Goal: Contribute content: Contribute content

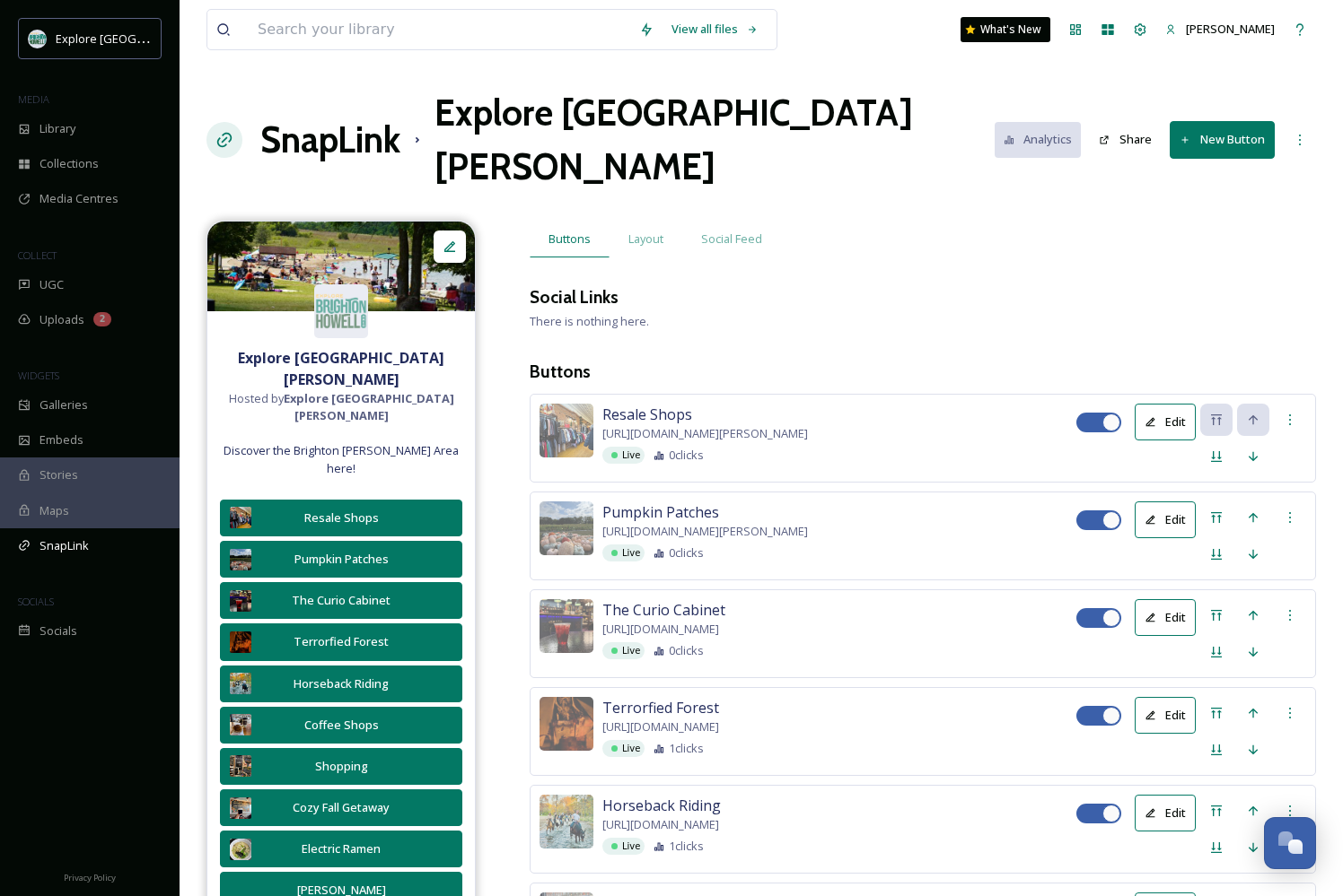
click at [328, 115] on h1 "SnapLink" at bounding box center [330, 139] width 140 height 54
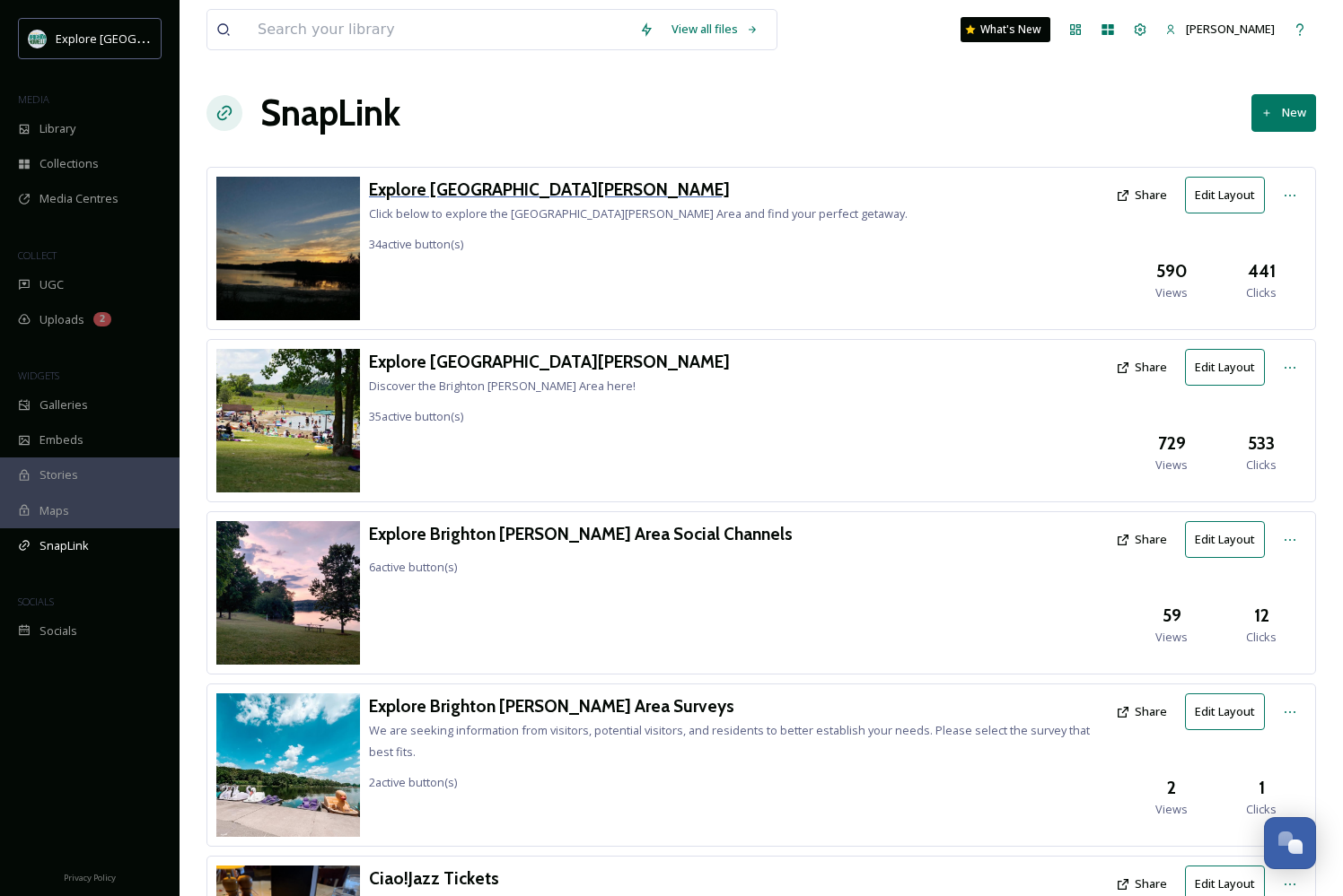
click at [503, 187] on h3 "Explore [GEOGRAPHIC_DATA][PERSON_NAME]" at bounding box center [638, 189] width 538 height 26
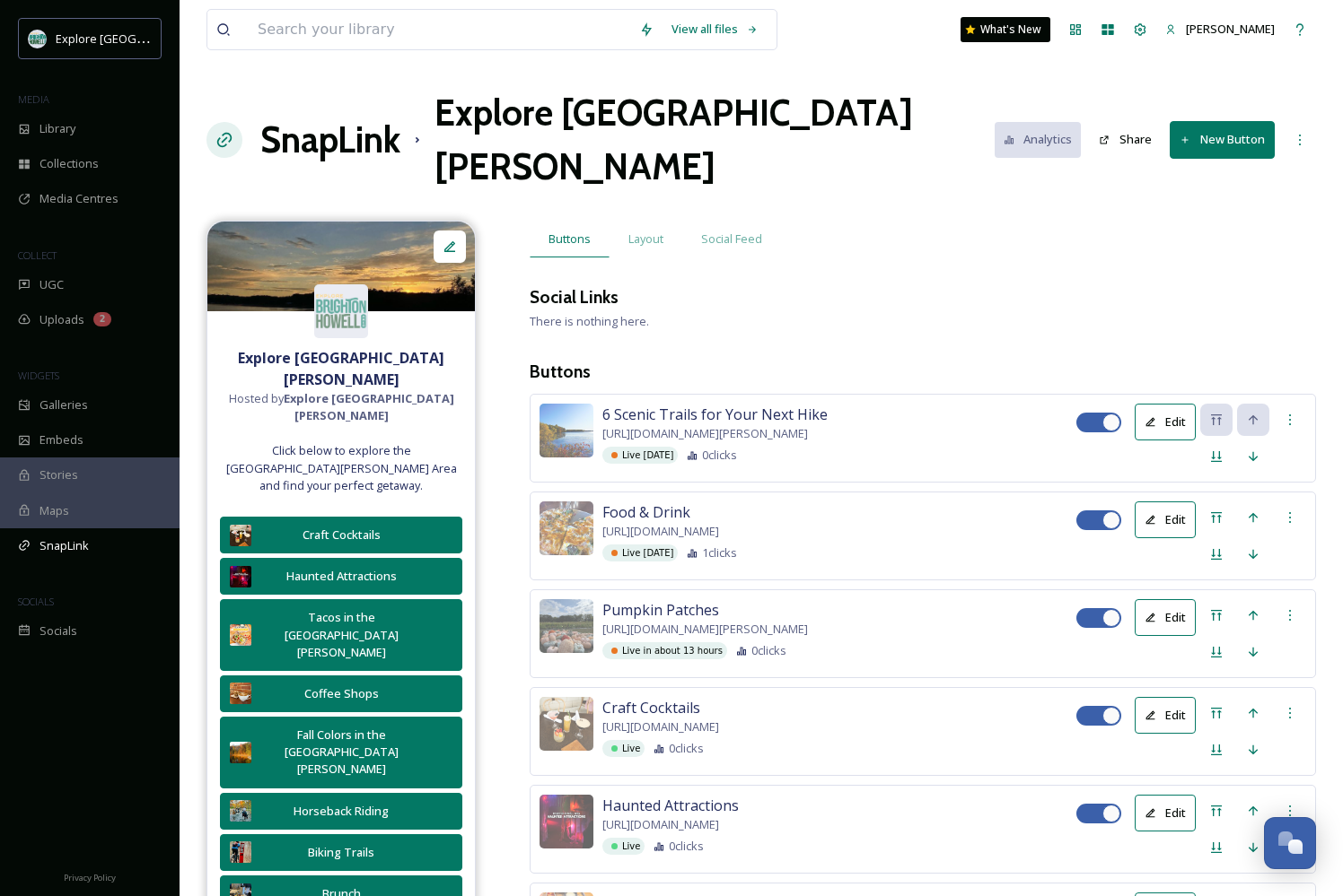
click at [1216, 121] on button "New Button" at bounding box center [1221, 138] width 105 height 36
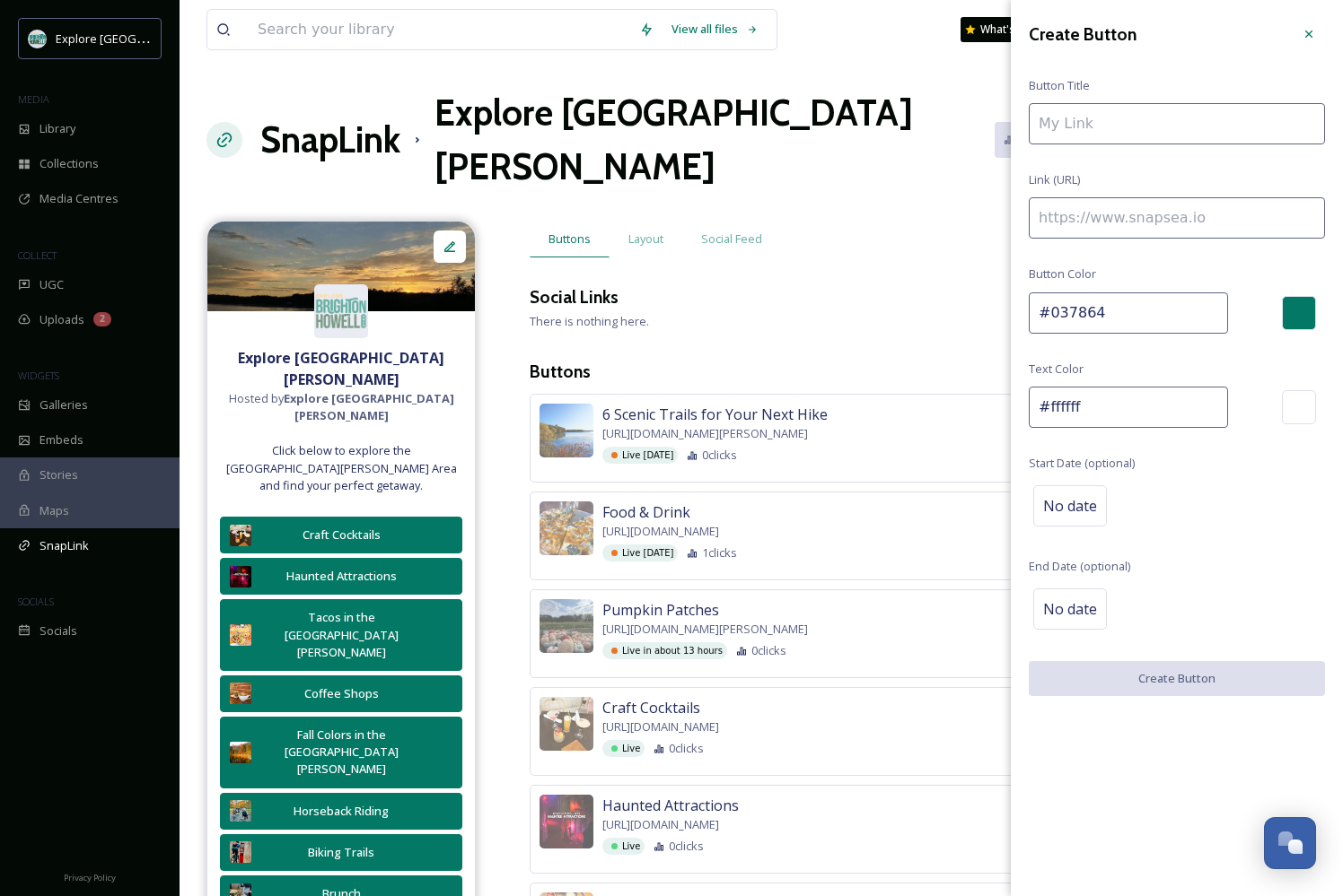
click at [1184, 218] on input at bounding box center [1177, 218] width 296 height 41
paste input "[URL][DOMAIN_NAME][US_STATE]"
type input "[URL][DOMAIN_NAME][US_STATE]"
click at [1110, 106] on input at bounding box center [1177, 124] width 296 height 41
click at [1101, 131] on input at bounding box center [1177, 124] width 296 height 41
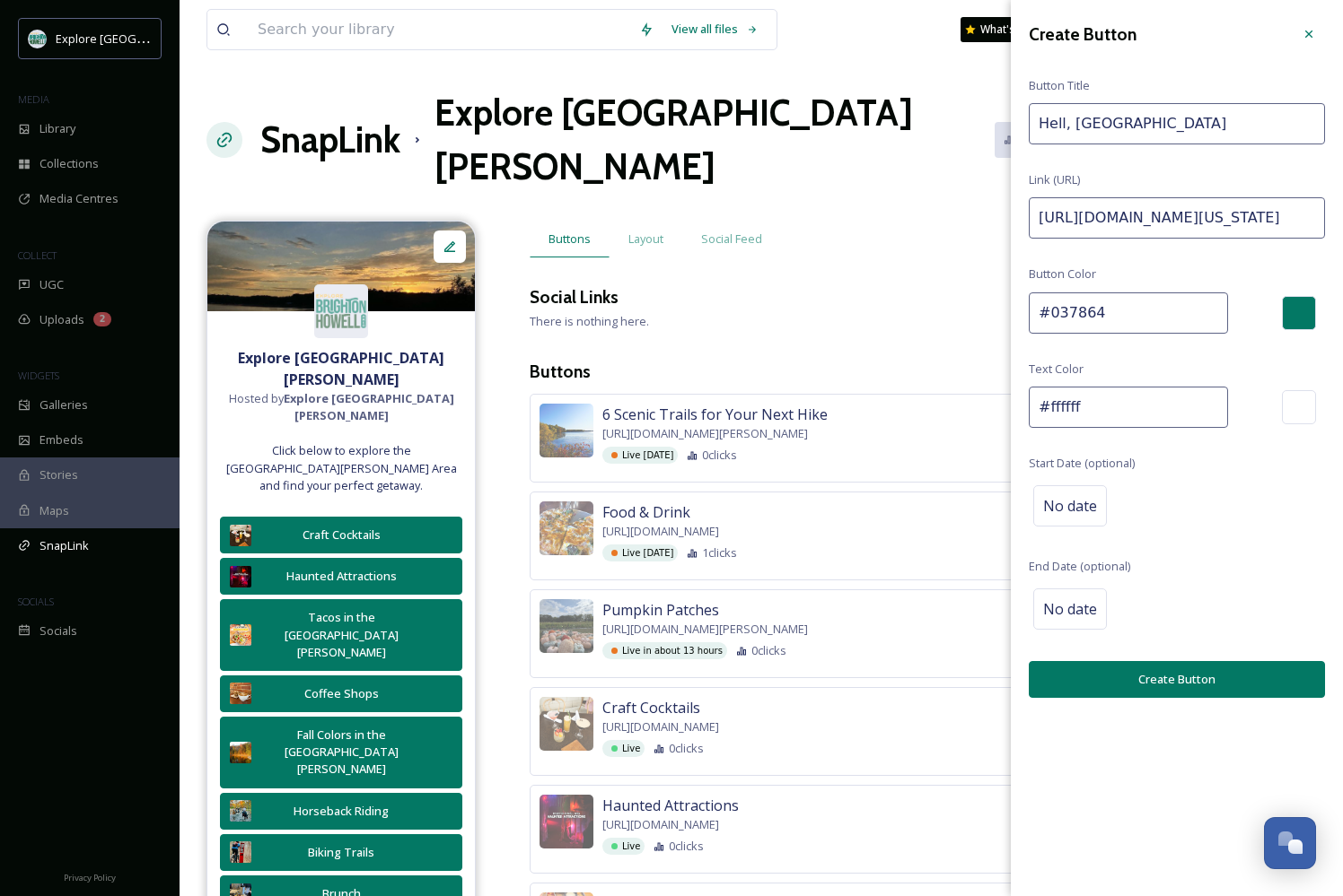
type input "Hell, [GEOGRAPHIC_DATA]"
click at [1126, 667] on button "Create Button" at bounding box center [1177, 679] width 296 height 36
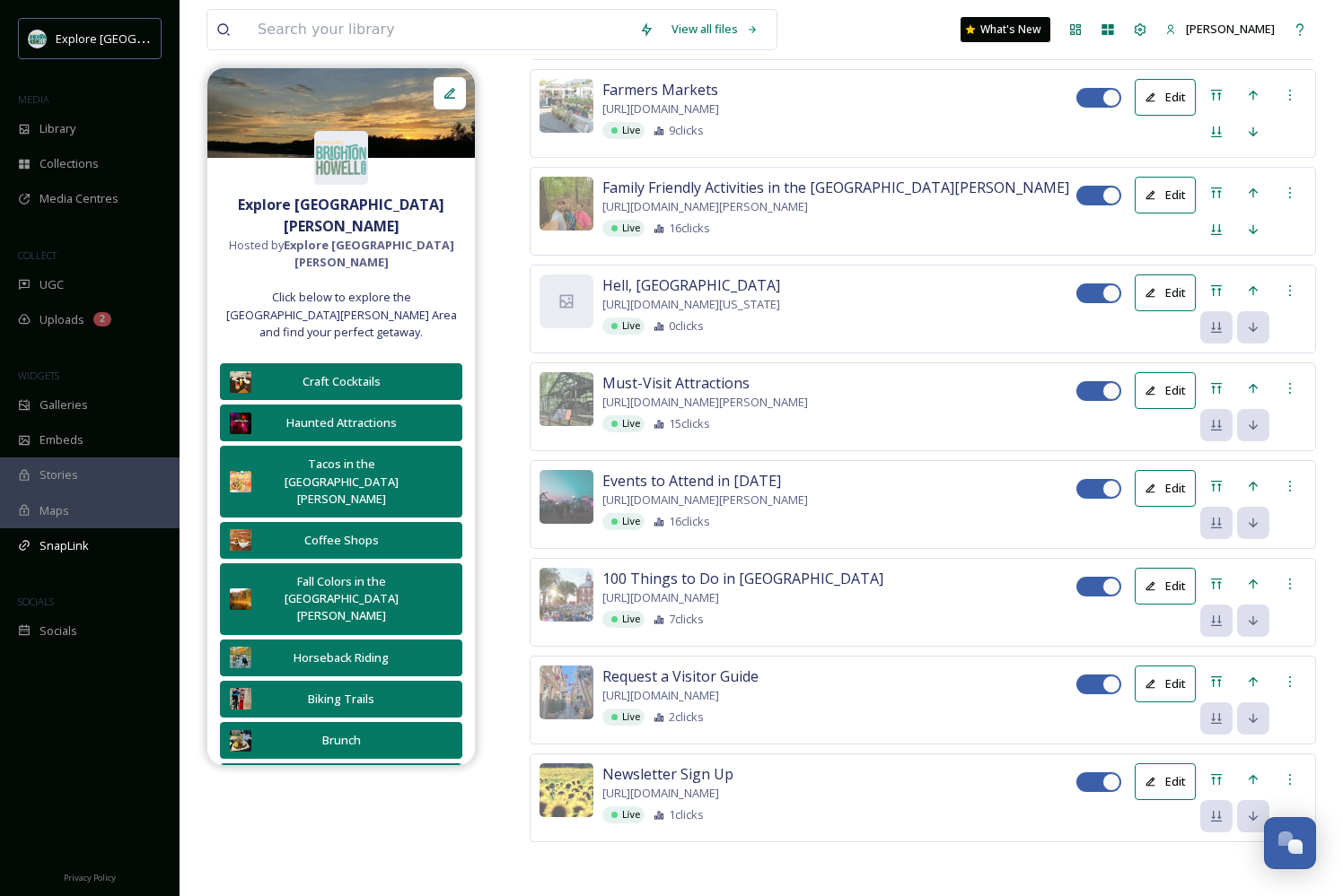
scroll to position [4019, 0]
click at [1155, 298] on icon at bounding box center [1151, 293] width 12 height 12
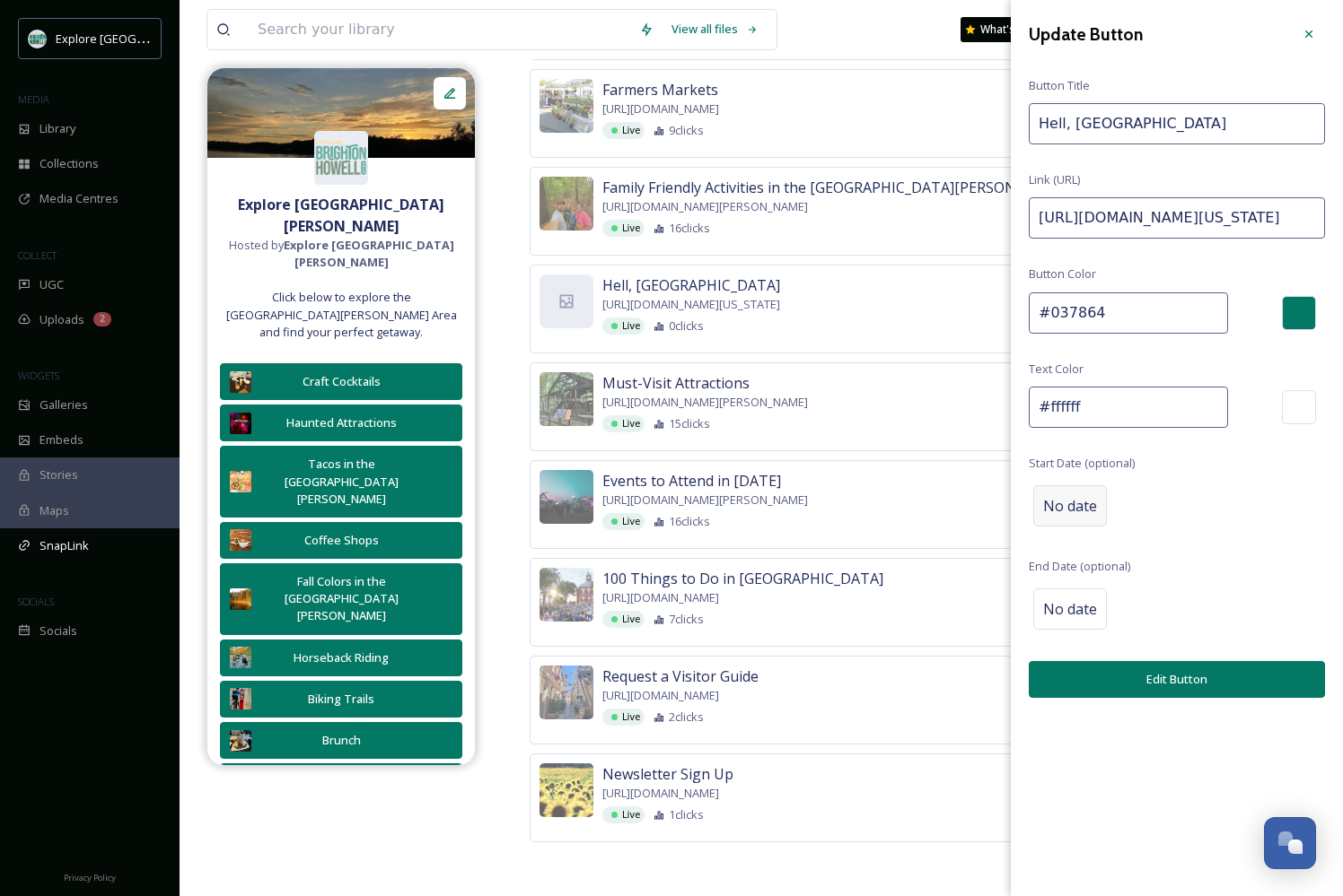
click at [1088, 497] on span "No date" at bounding box center [1069, 506] width 54 height 22
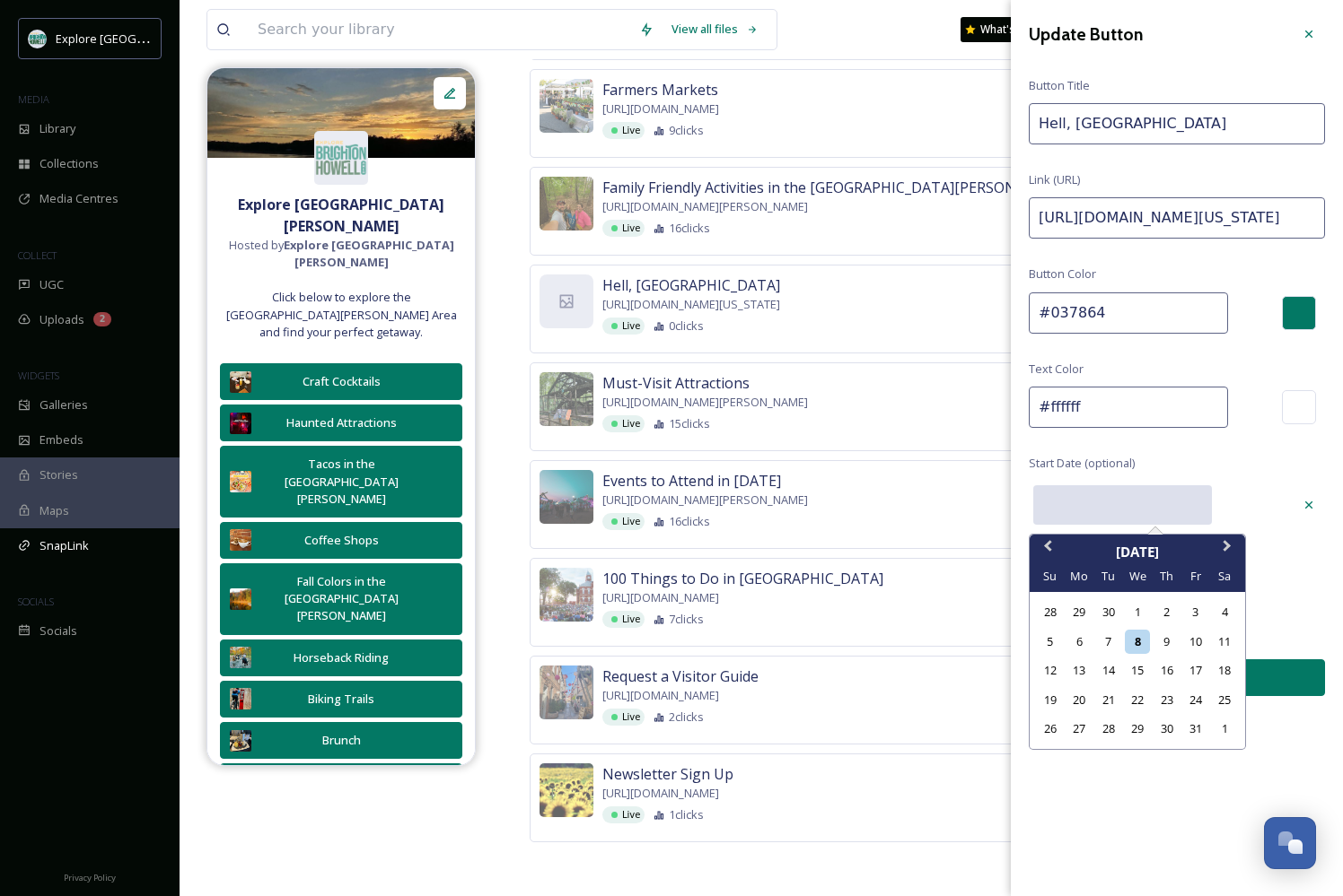
click at [1126, 498] on input "text" at bounding box center [1122, 505] width 179 height 39
click at [1161, 672] on div "16" at bounding box center [1166, 670] width 25 height 25
type input "[DATE]"
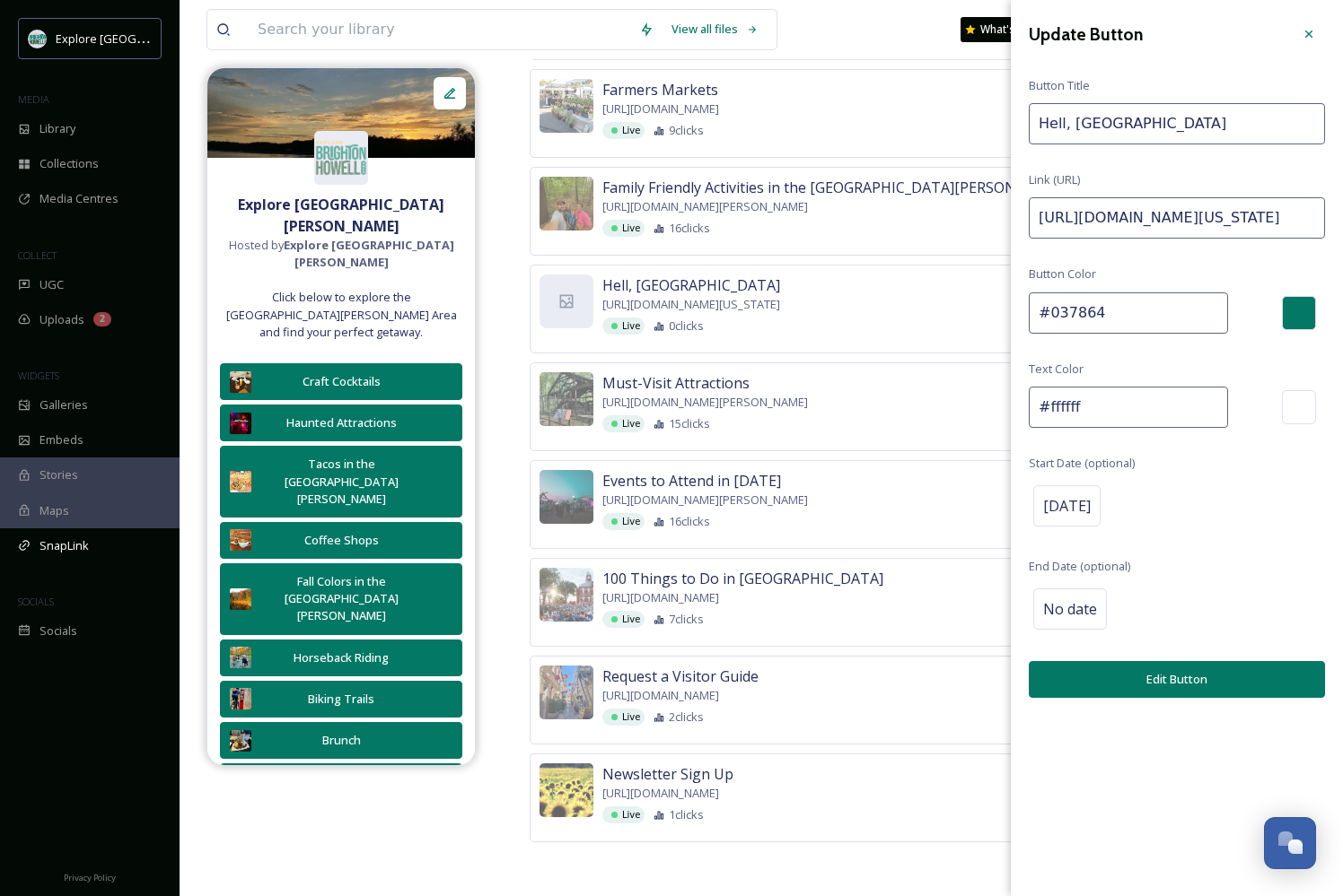
click at [1161, 672] on button "Edit Button" at bounding box center [1177, 679] width 296 height 36
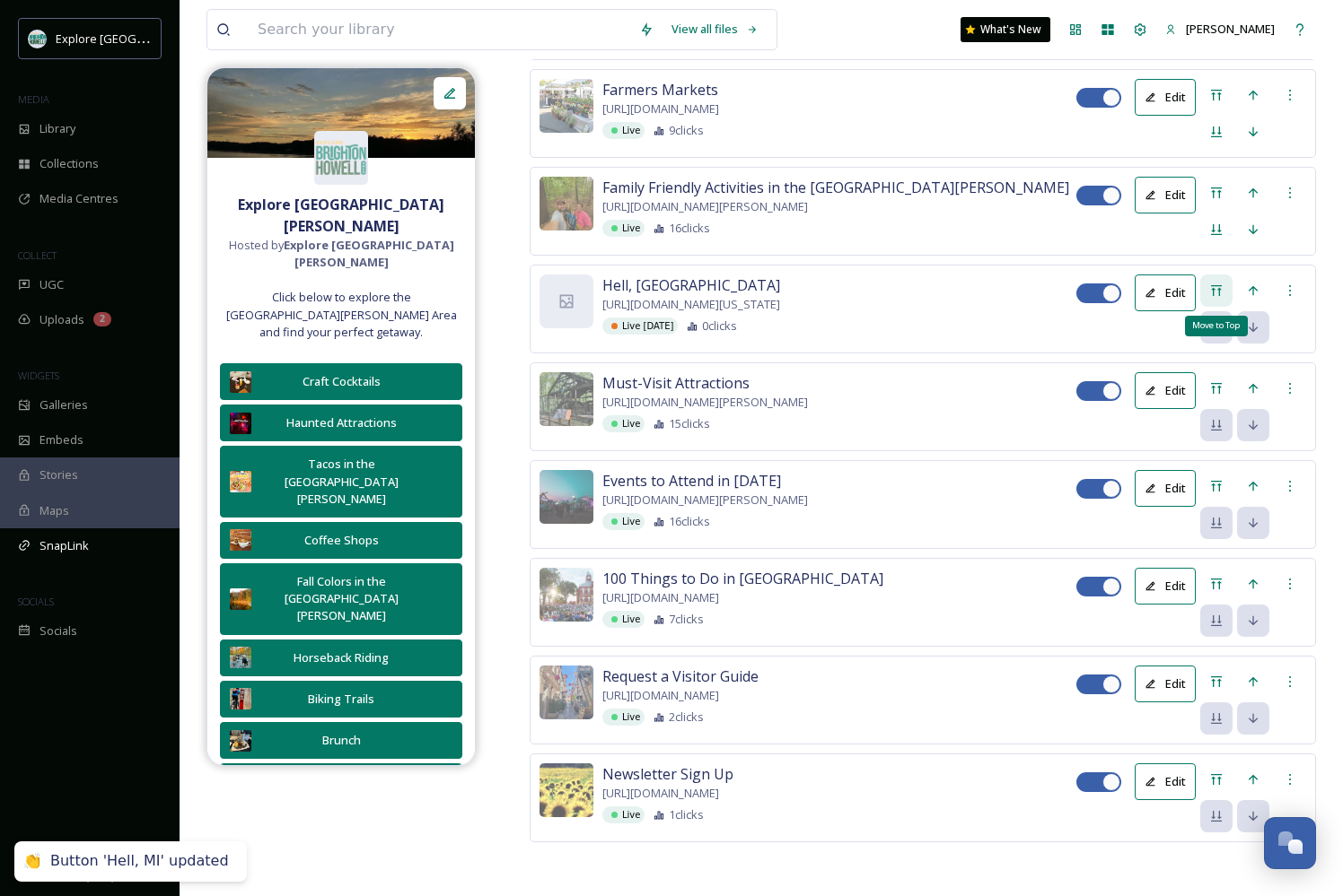
click at [1211, 307] on div "Move to Top" at bounding box center [1215, 290] width 32 height 32
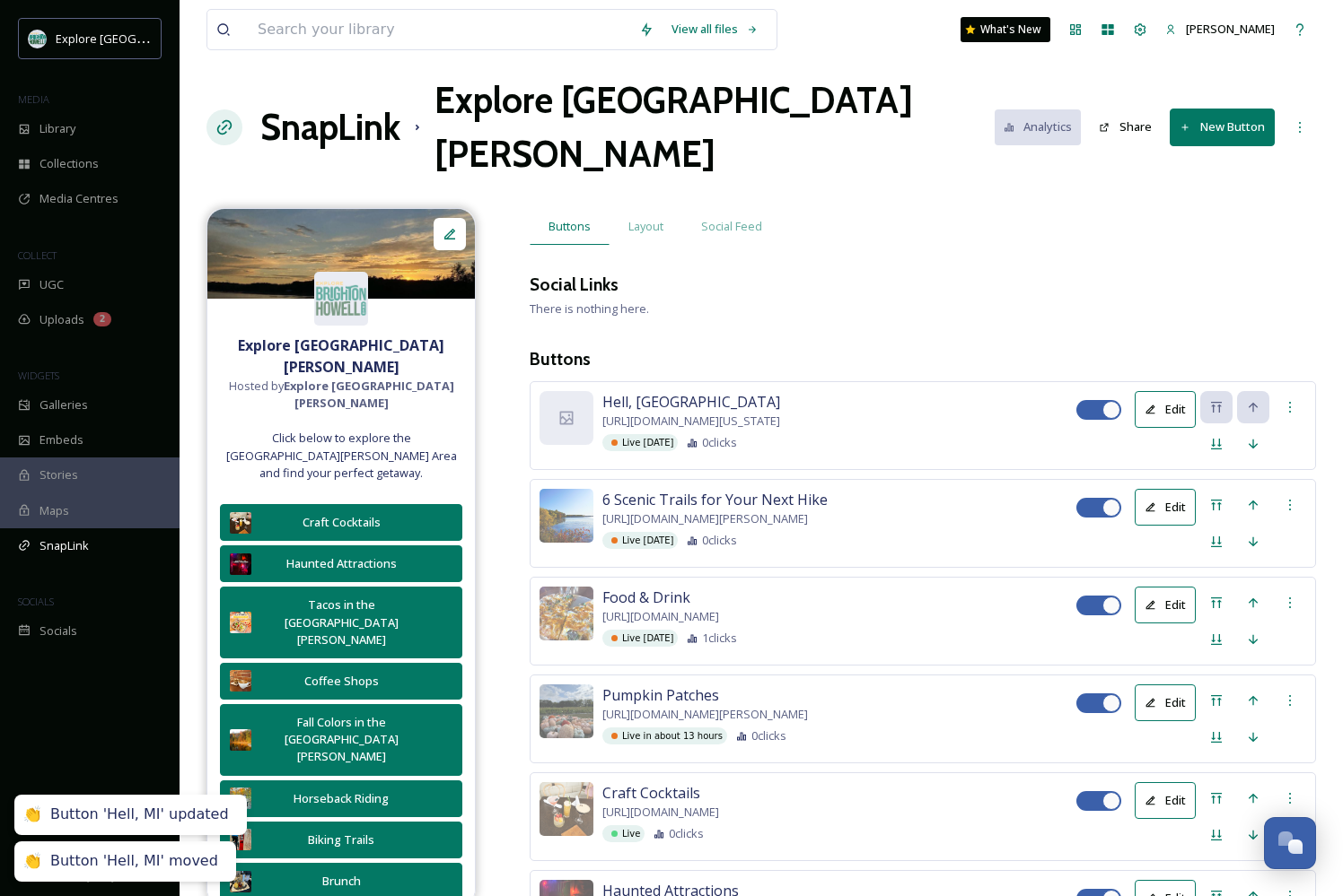
scroll to position [0, 0]
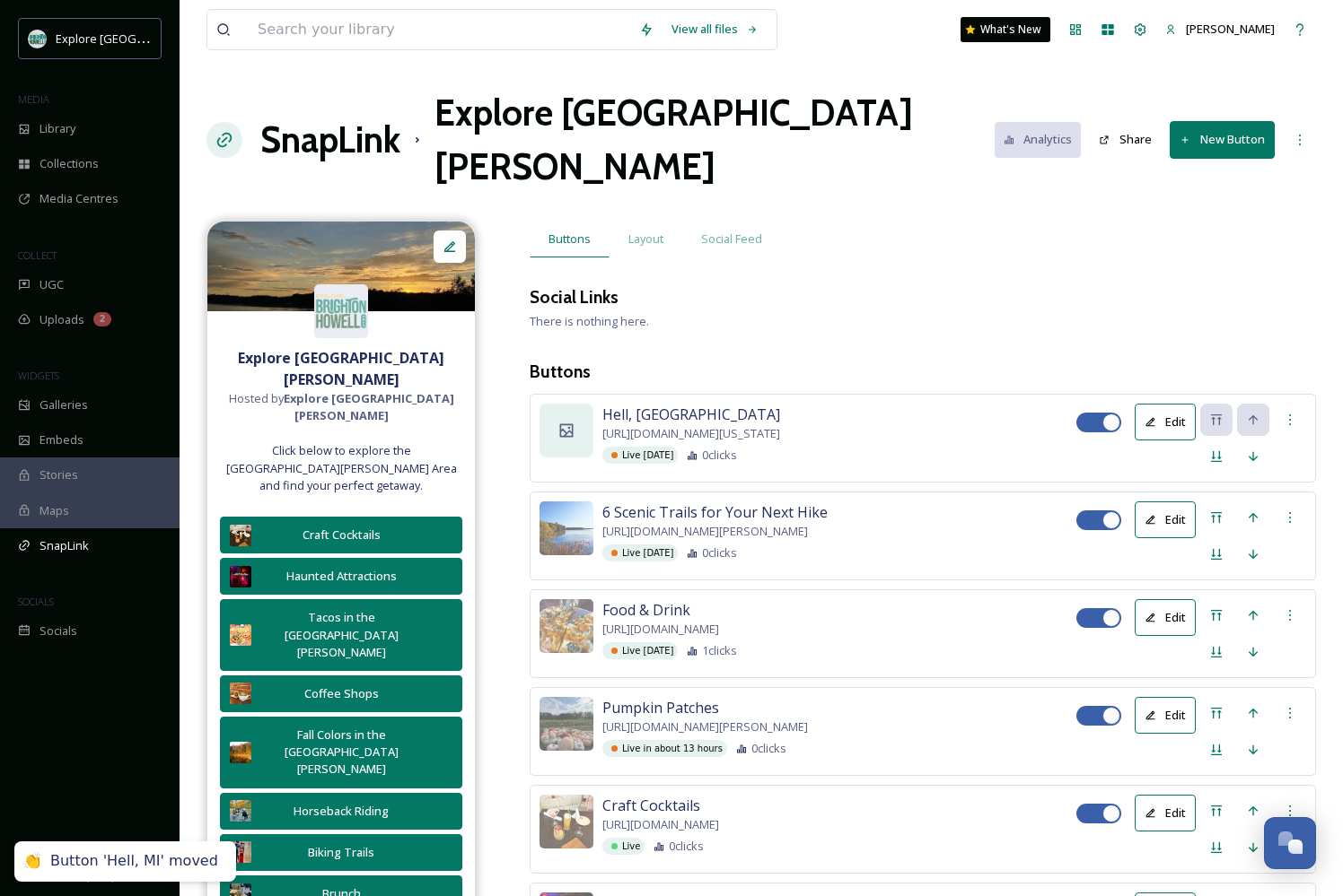
click at [571, 423] on icon at bounding box center [566, 430] width 14 height 14
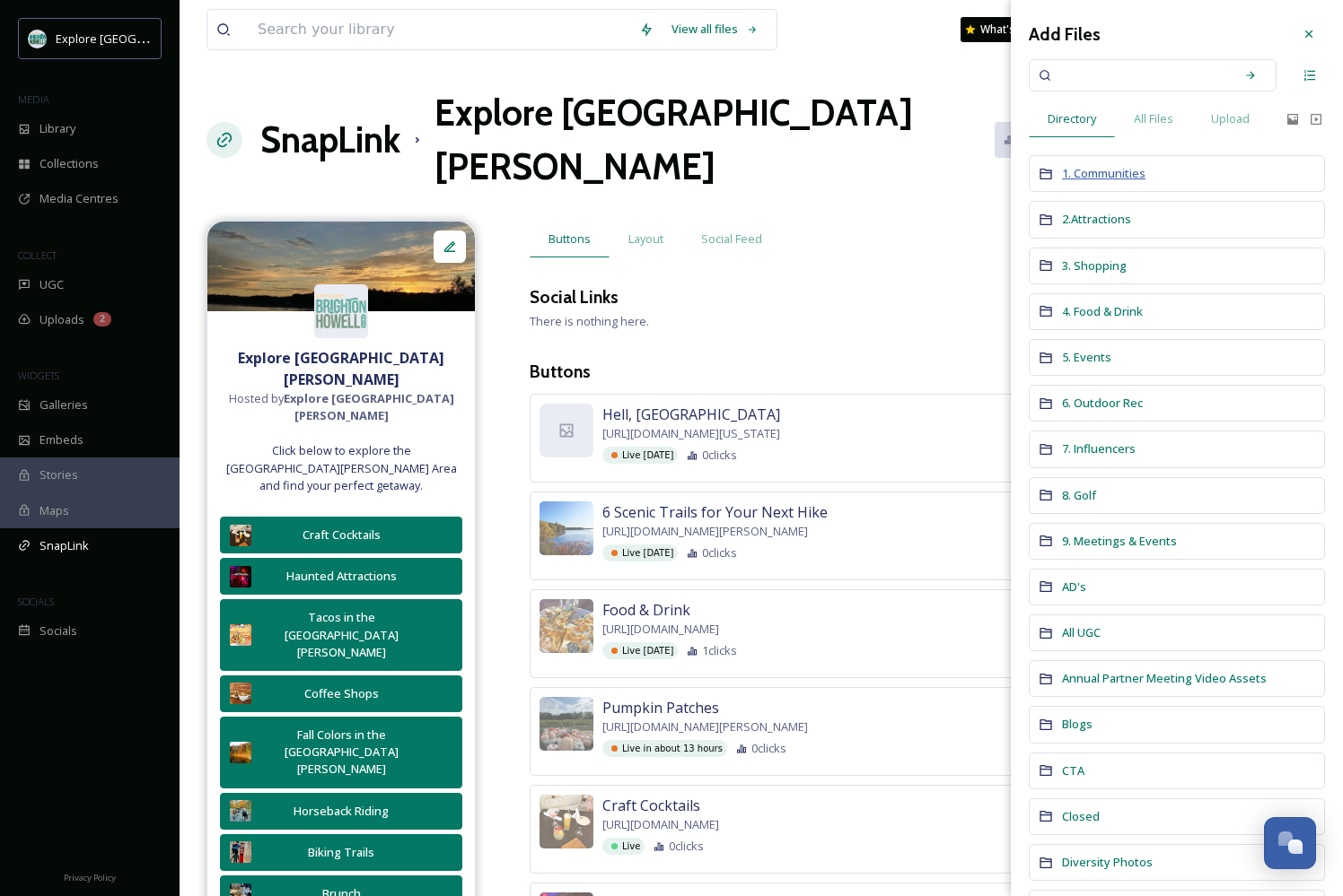
click at [1119, 172] on span "1. Communities" at bounding box center [1102, 173] width 83 height 16
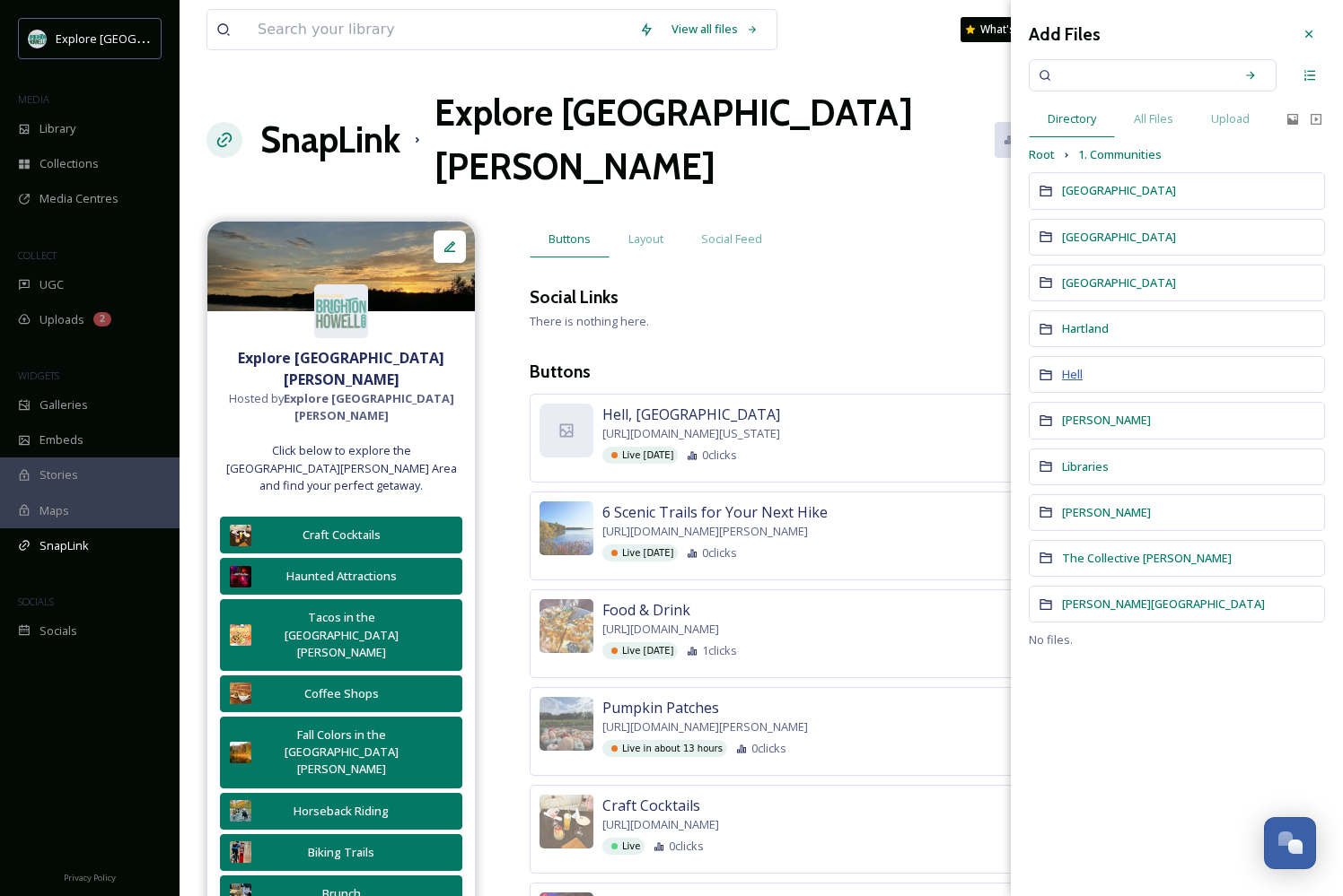
click at [1068, 378] on span "Hell" at bounding box center [1071, 374] width 21 height 16
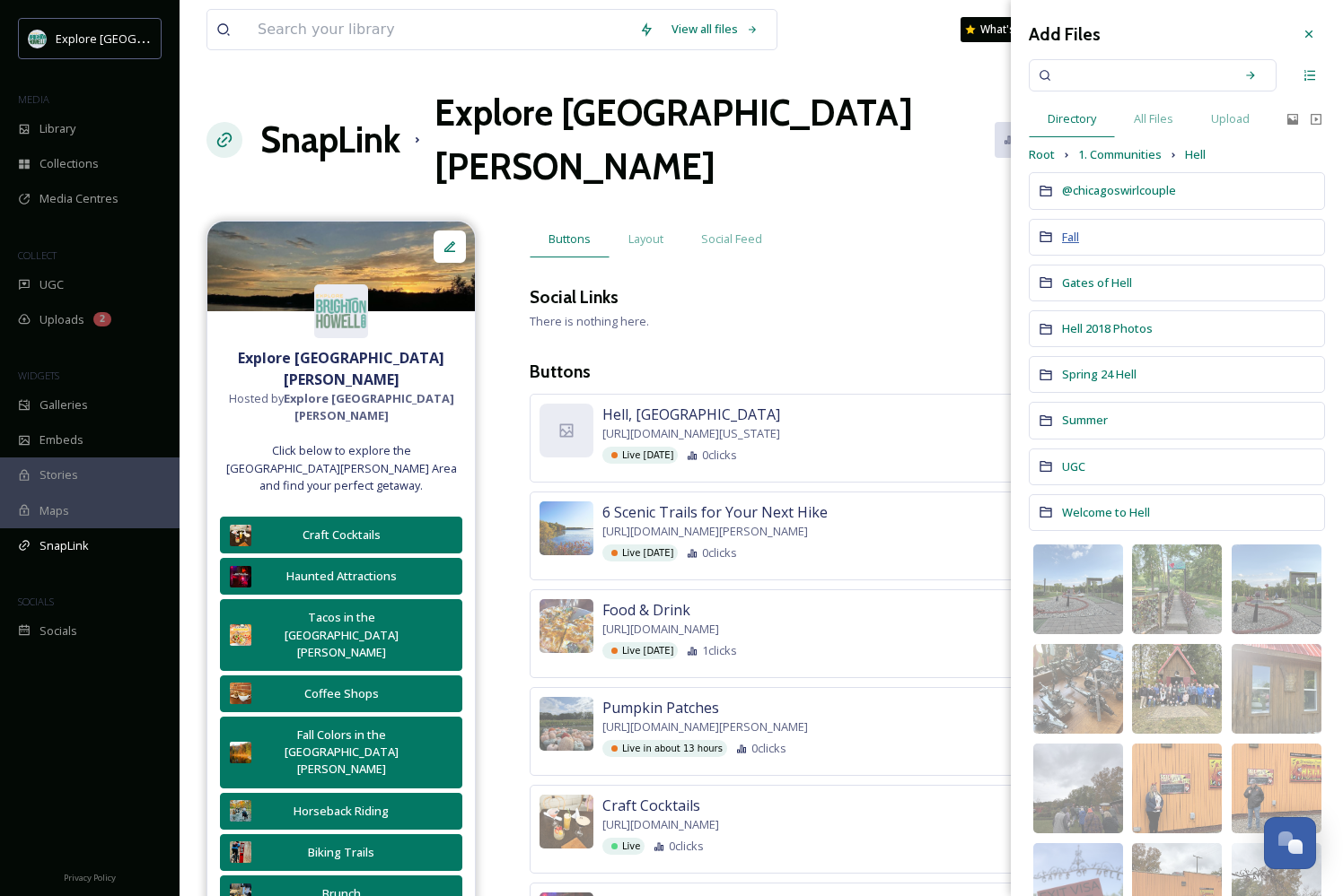
click at [1071, 232] on span "Fall" at bounding box center [1069, 237] width 17 height 16
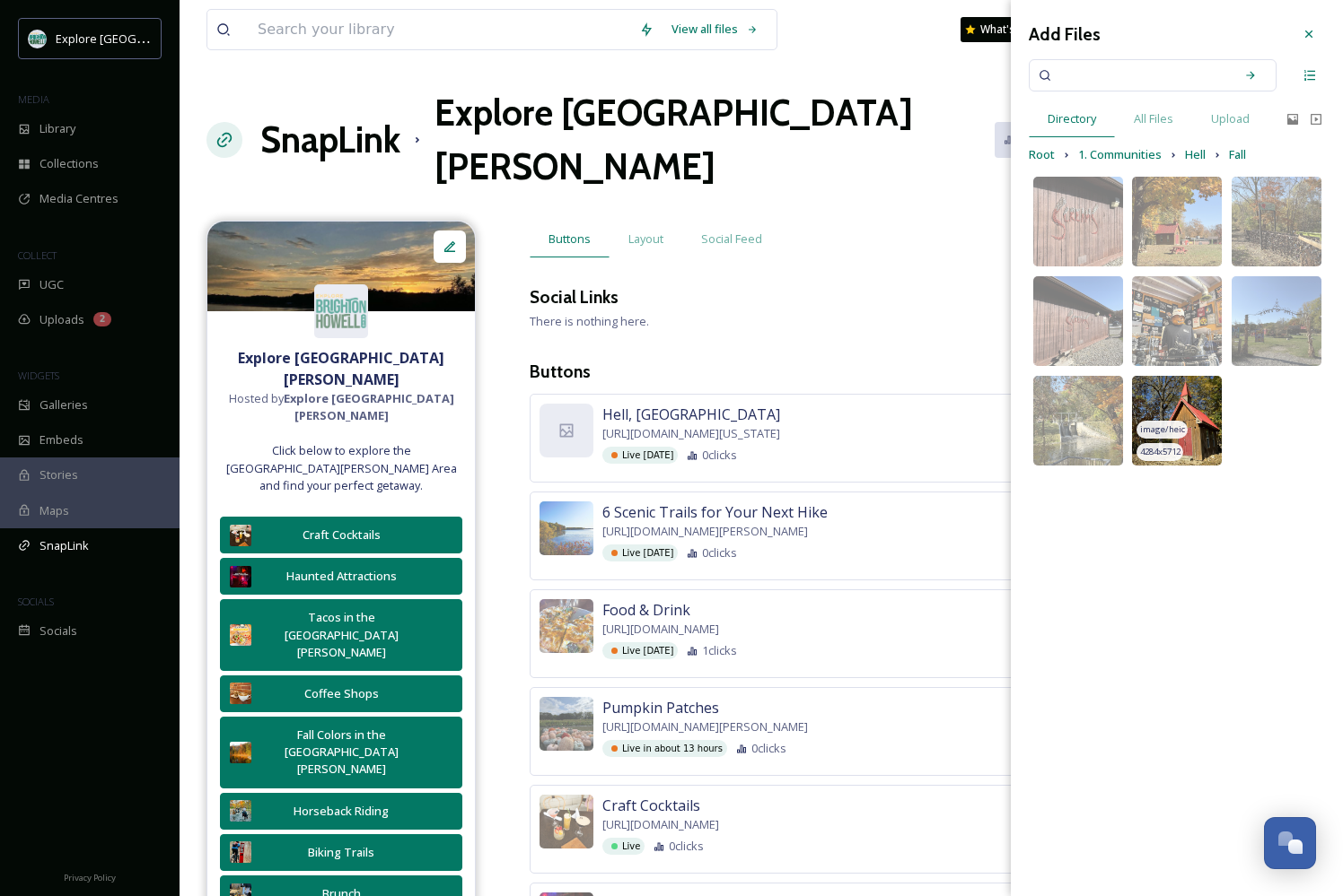
click at [1171, 403] on img at bounding box center [1176, 420] width 89 height 89
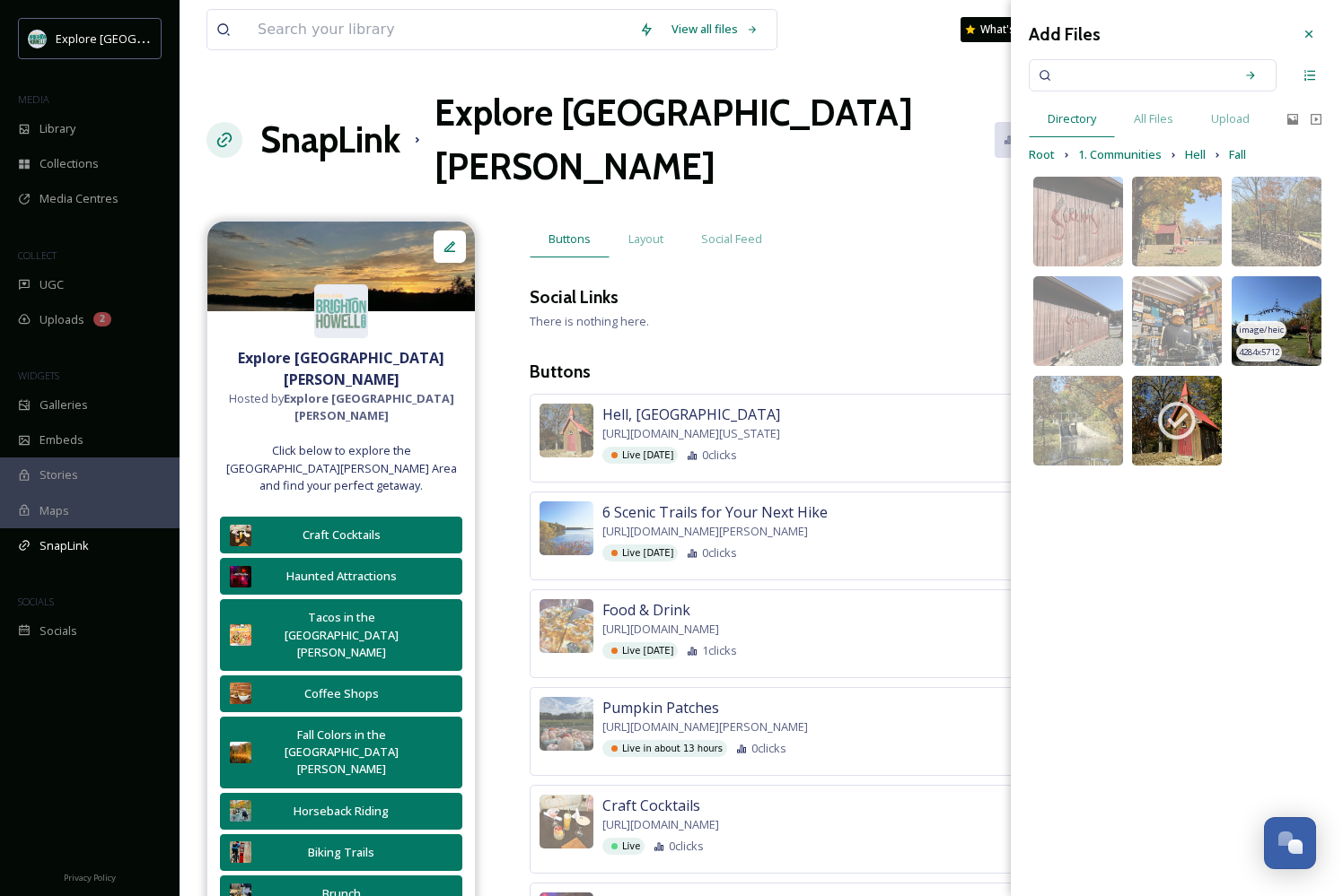
click at [1289, 317] on img at bounding box center [1275, 321] width 89 height 89
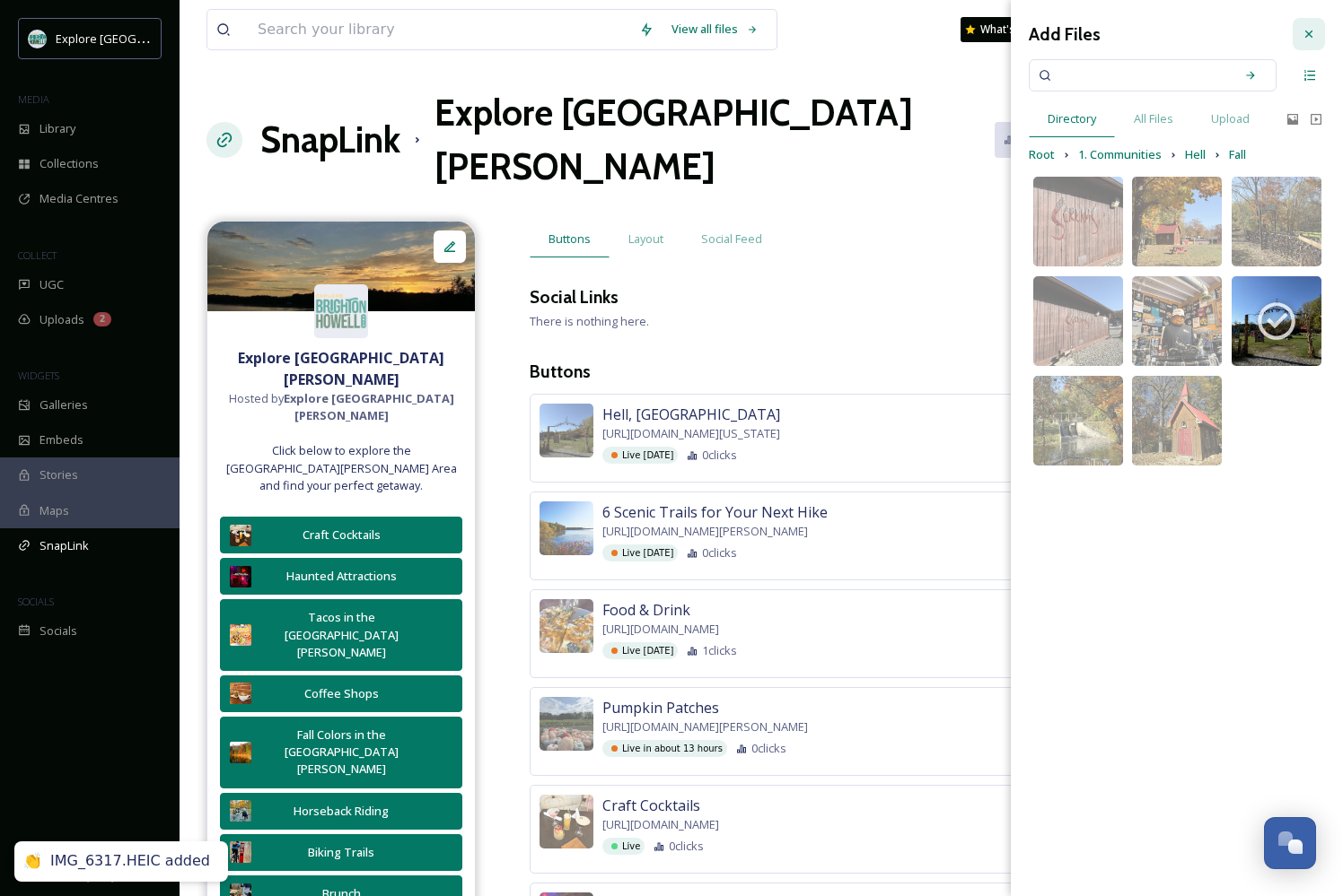
click at [1310, 30] on icon at bounding box center [1308, 33] width 15 height 15
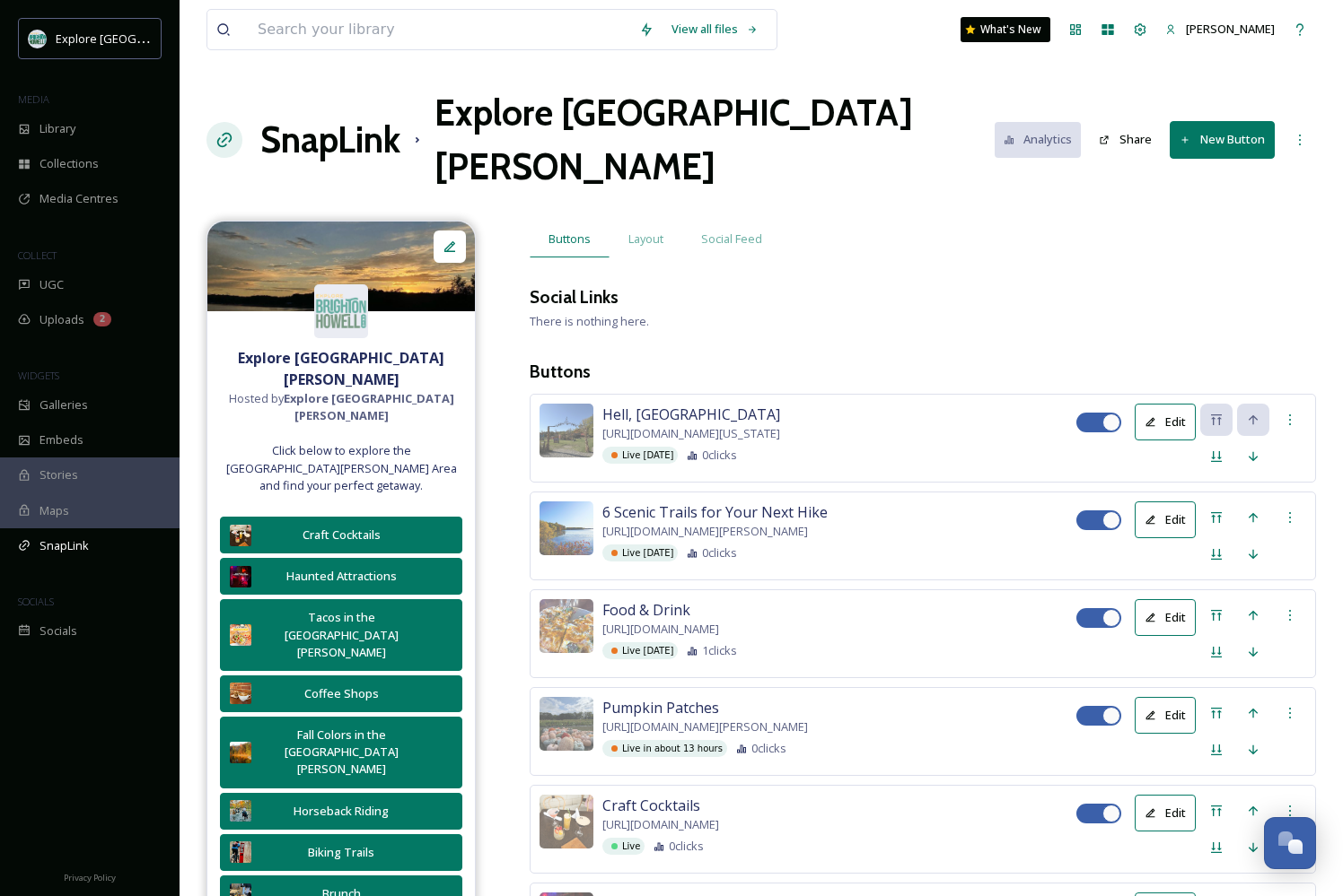
click at [765, 359] on h3 "Buttons" at bounding box center [922, 372] width 786 height 26
click at [179, 0] on div "Explore [GEOGRAPHIC_DATA][PERSON_NAME] MEDIA Library Collections Media Centres …" at bounding box center [89, 448] width 180 height 896
